Goal: Transaction & Acquisition: Purchase product/service

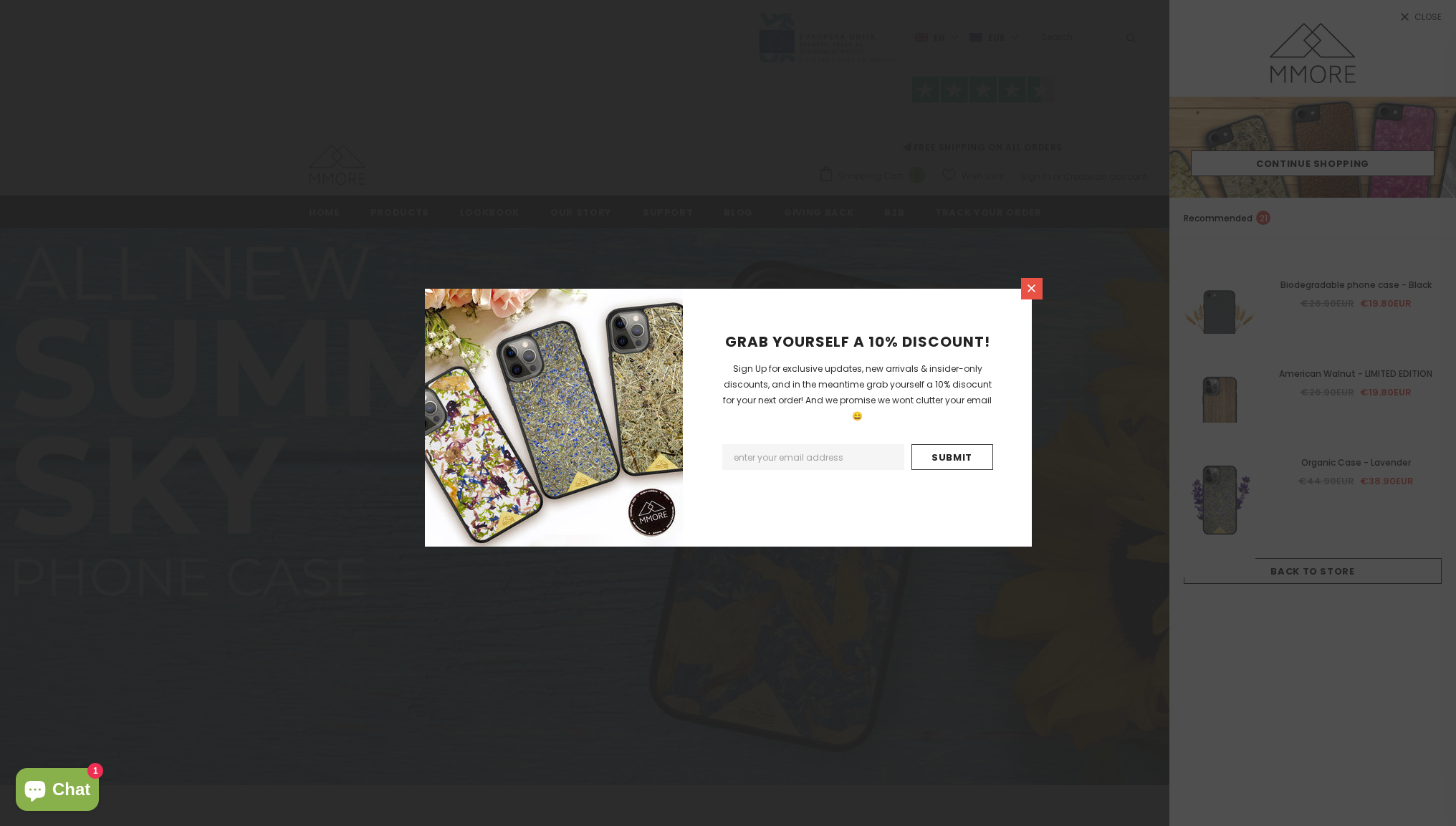
click at [1031, 291] on icon at bounding box center [1031, 289] width 12 height 12
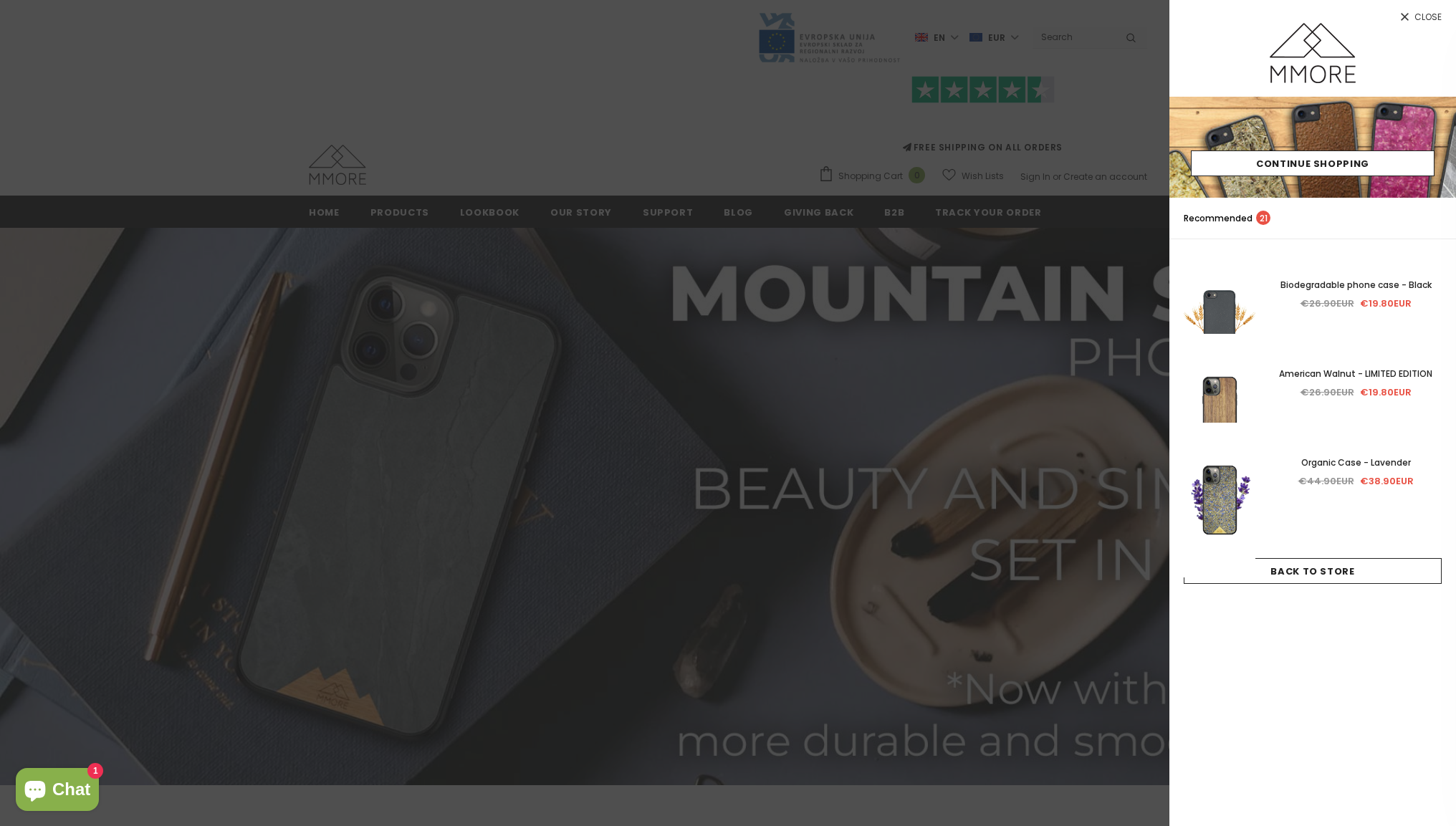
click at [1417, 17] on span "Close" at bounding box center [1428, 17] width 28 height 9
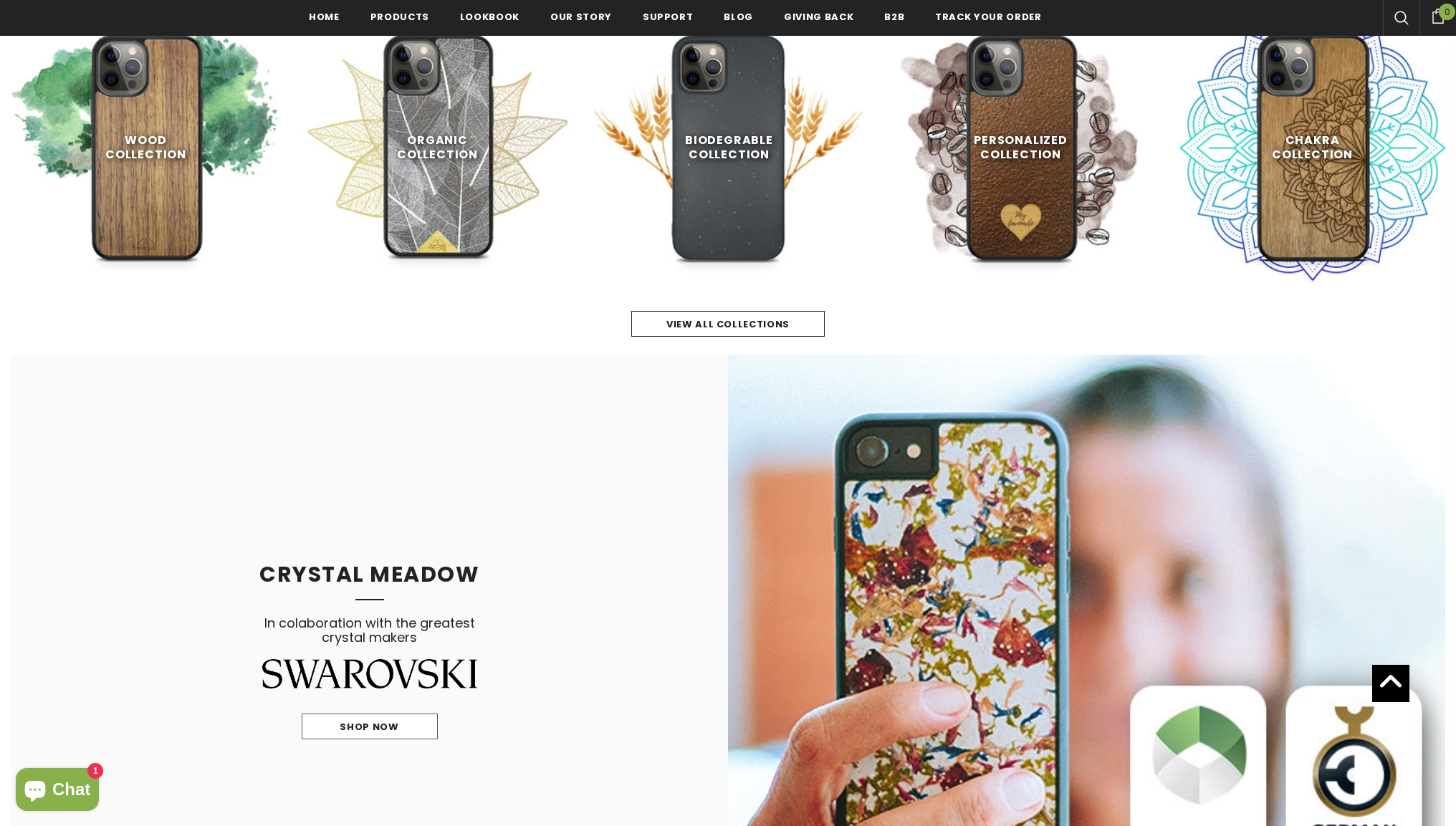
scroll to position [596, 0]
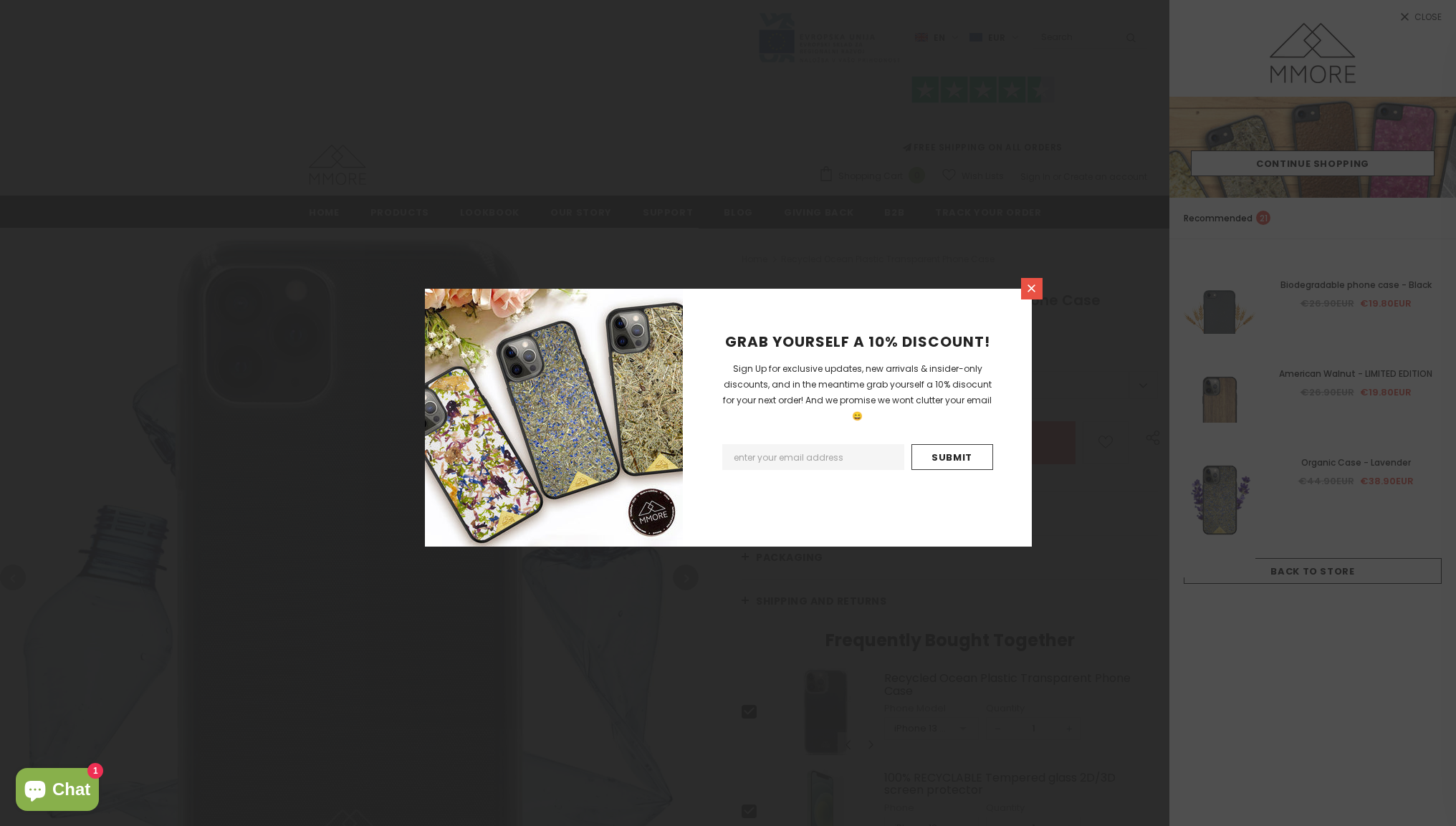
click at [1028, 290] on icon at bounding box center [1031, 289] width 12 height 12
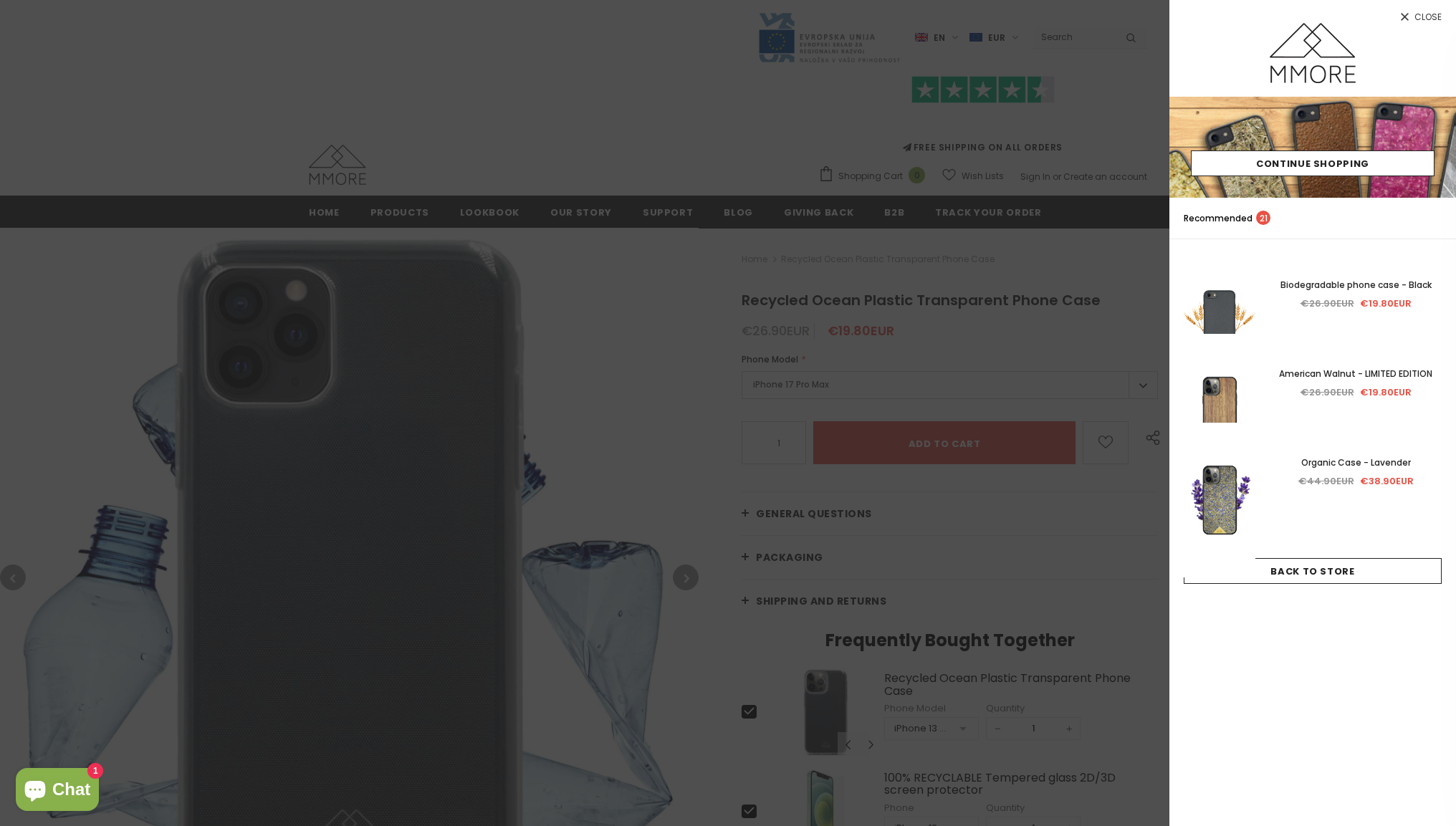
click at [1418, 17] on span "Close" at bounding box center [1428, 17] width 28 height 9
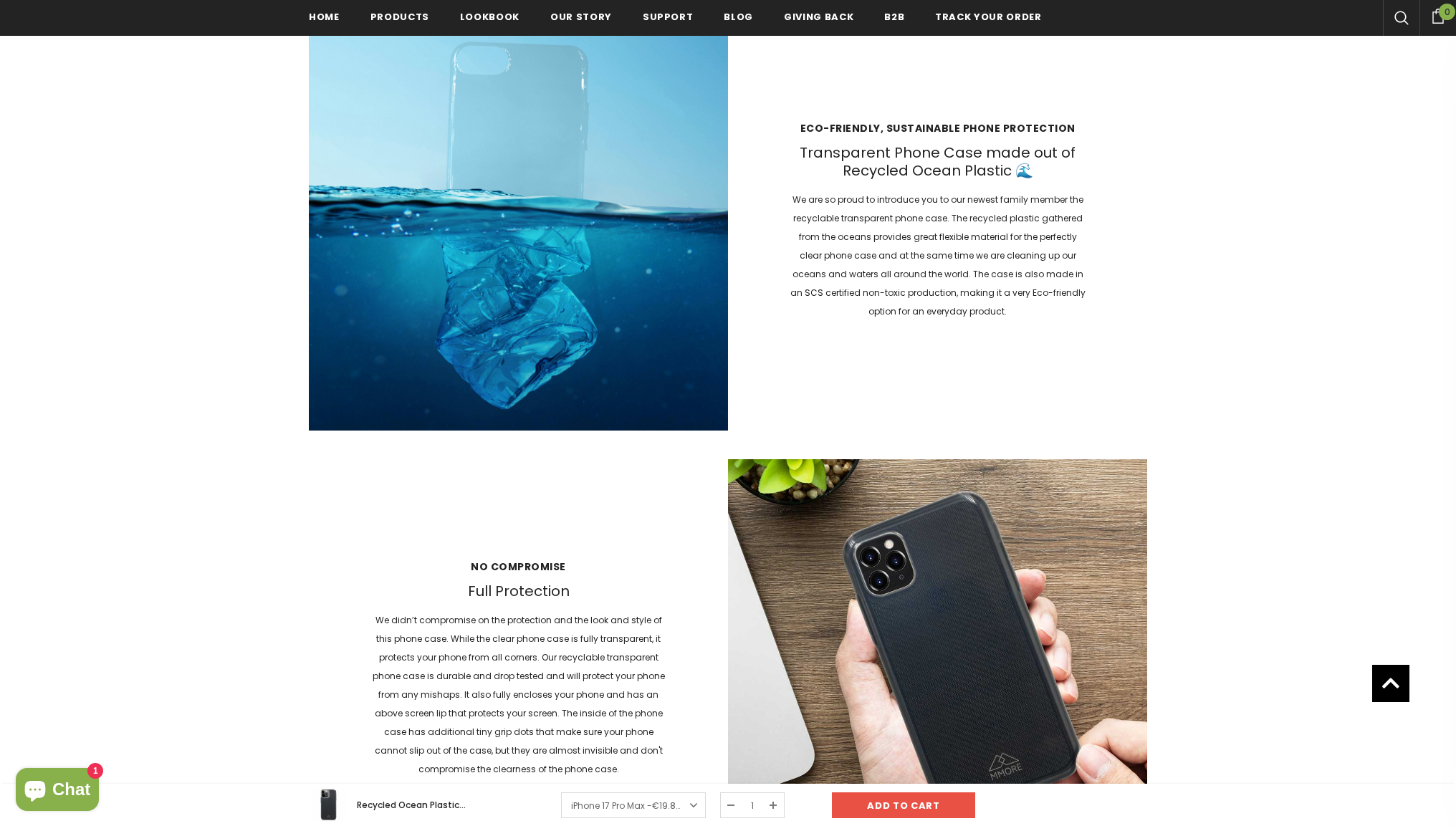
scroll to position [1483, 0]
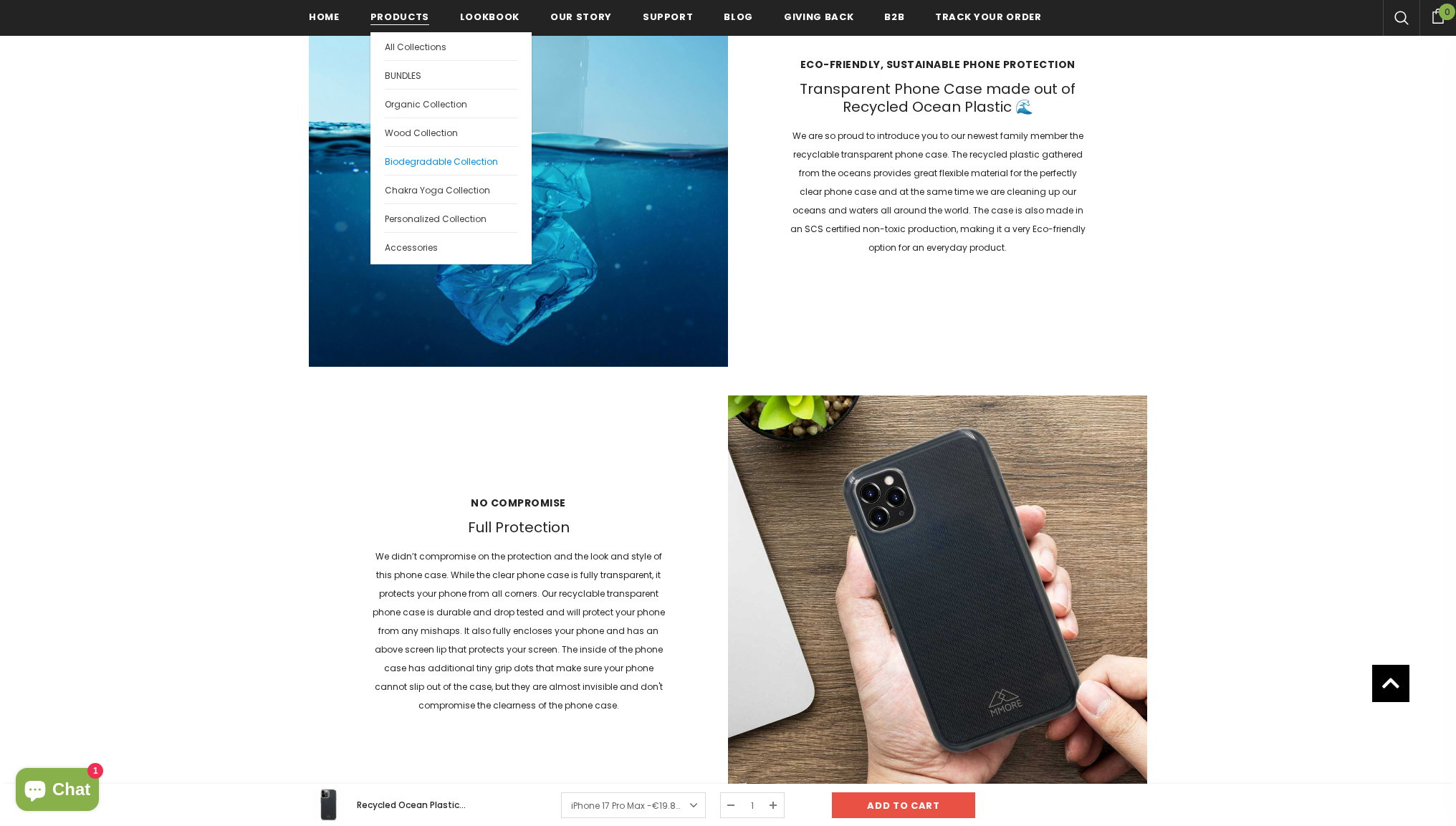
click at [417, 162] on span "Biodegradable Collection" at bounding box center [441, 162] width 113 height 12
